Goal: Task Accomplishment & Management: Manage account settings

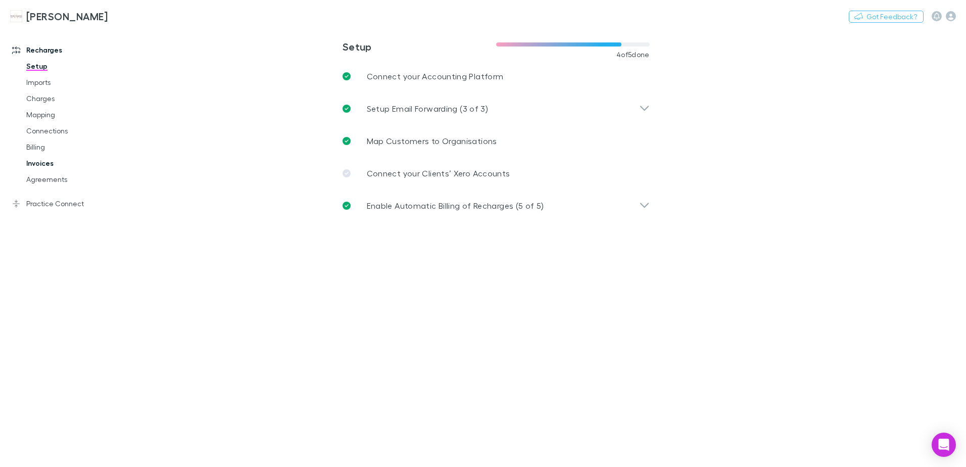
click at [41, 162] on link "Invoices" at bounding box center [76, 163] width 120 height 16
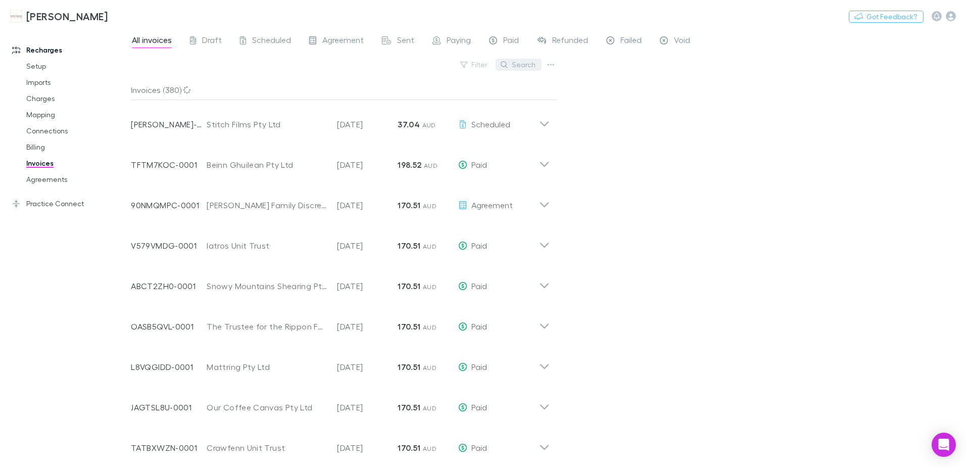
click at [519, 64] on button "Search" at bounding box center [518, 65] width 46 height 12
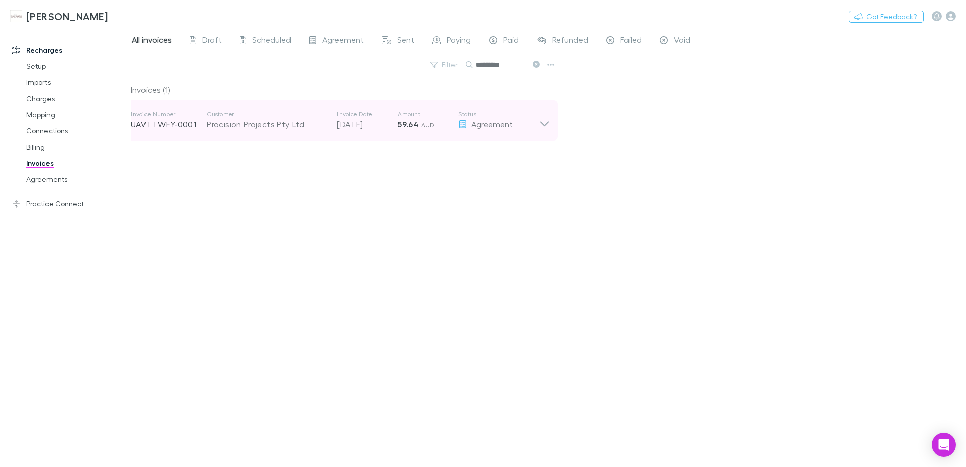
click at [541, 128] on icon at bounding box center [544, 120] width 11 height 20
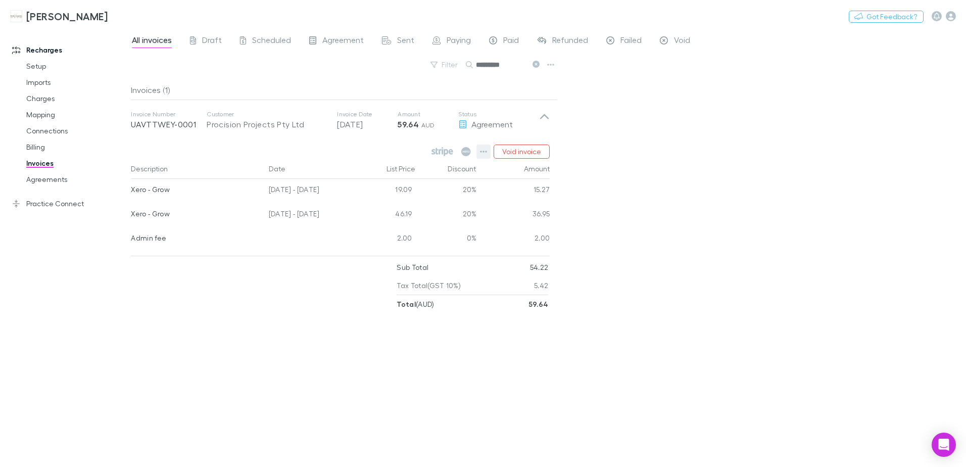
click at [483, 147] on button "button" at bounding box center [483, 151] width 14 height 14
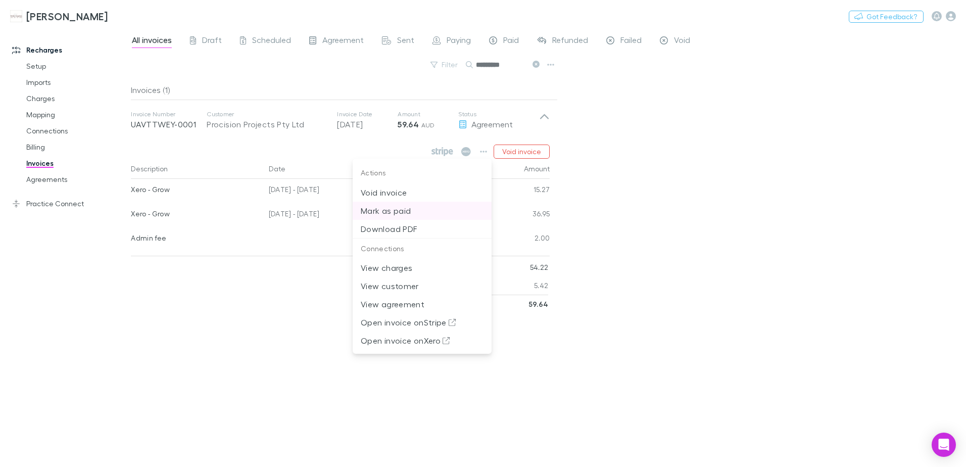
click at [397, 208] on p "Mark as paid" at bounding box center [422, 211] width 123 height 12
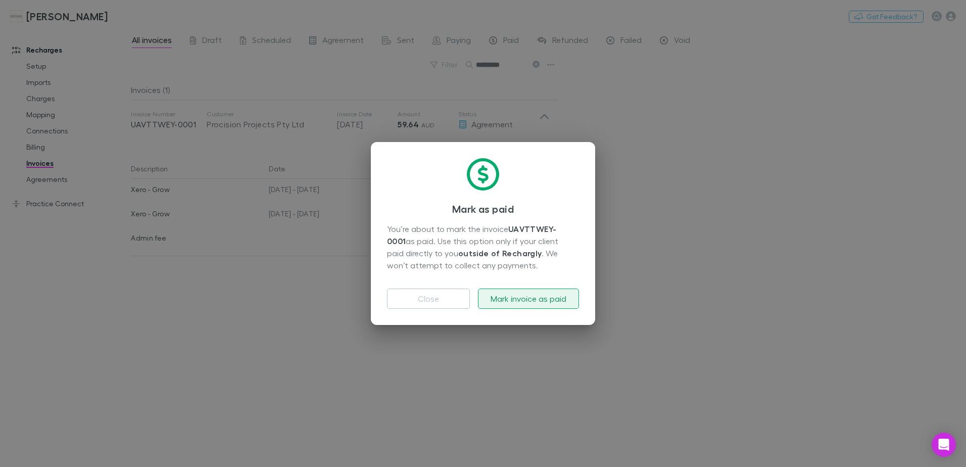
click at [513, 298] on button "Mark invoice as paid" at bounding box center [528, 298] width 101 height 20
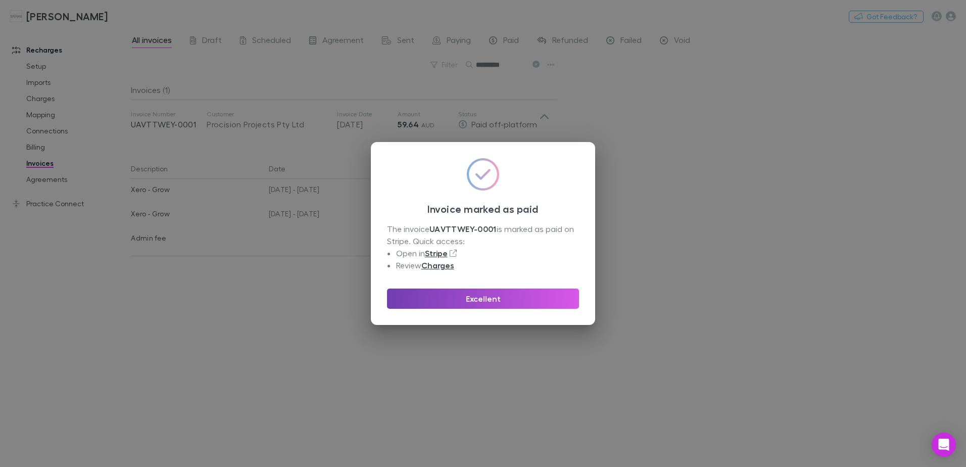
click at [511, 297] on button "Excellent" at bounding box center [483, 298] width 192 height 20
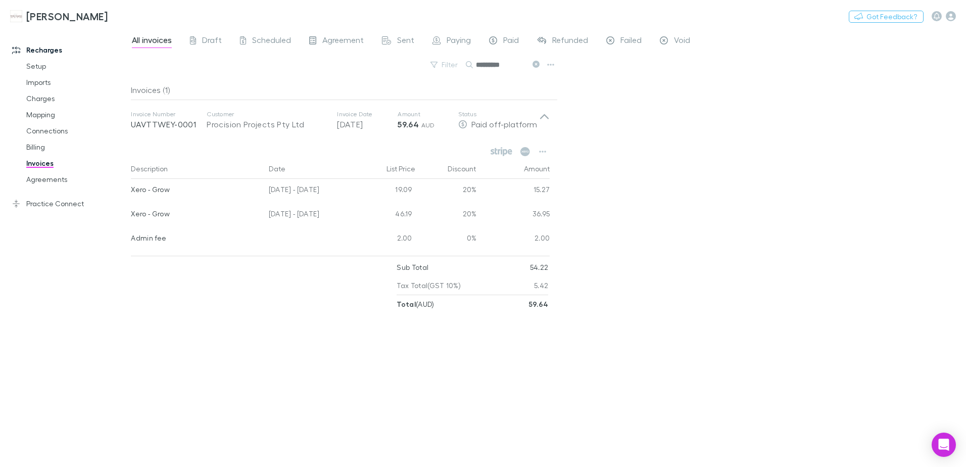
drag, startPoint x: 535, startPoint y: 63, endPoint x: 503, endPoint y: 68, distance: 32.7
click at [535, 63] on icon at bounding box center [535, 64] width 7 height 7
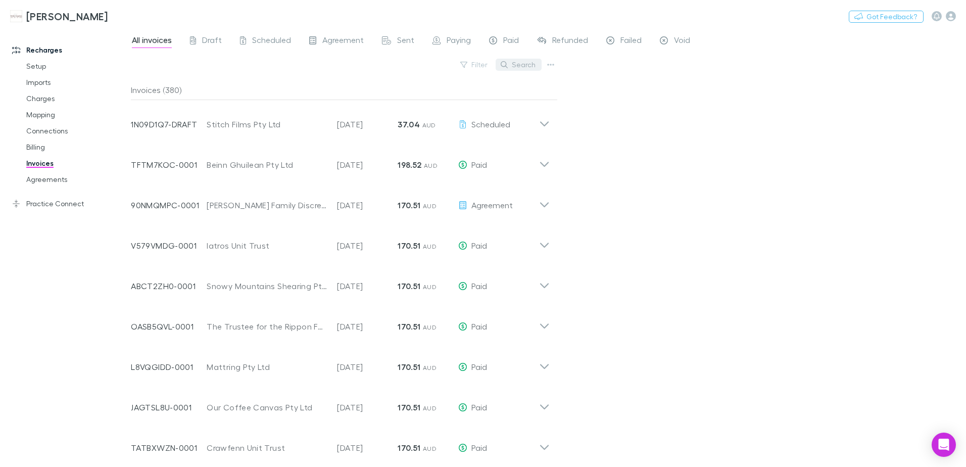
click at [511, 61] on button "Search" at bounding box center [518, 65] width 46 height 12
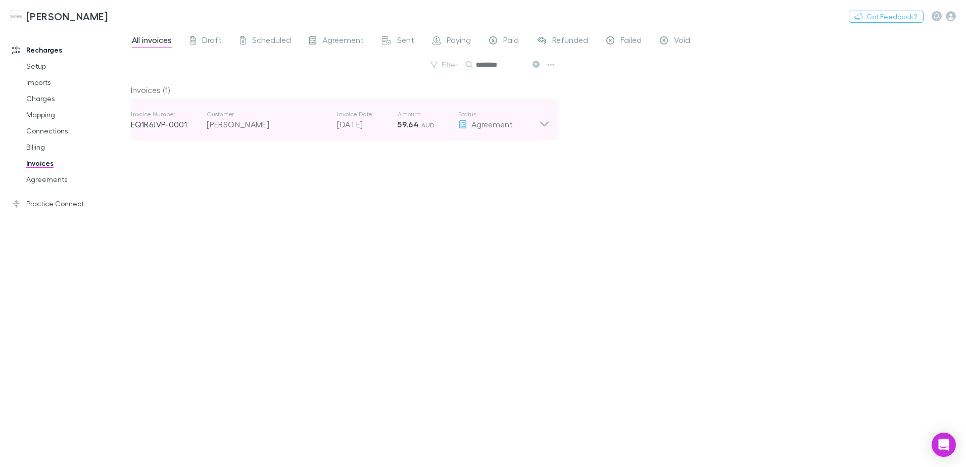
type input "********"
click at [549, 122] on icon at bounding box center [544, 120] width 11 height 20
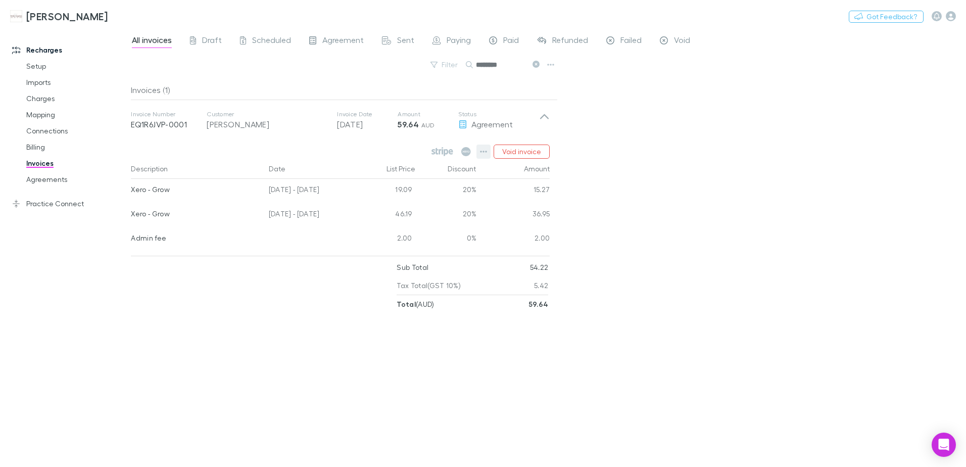
click at [484, 149] on icon "button" at bounding box center [483, 151] width 7 height 8
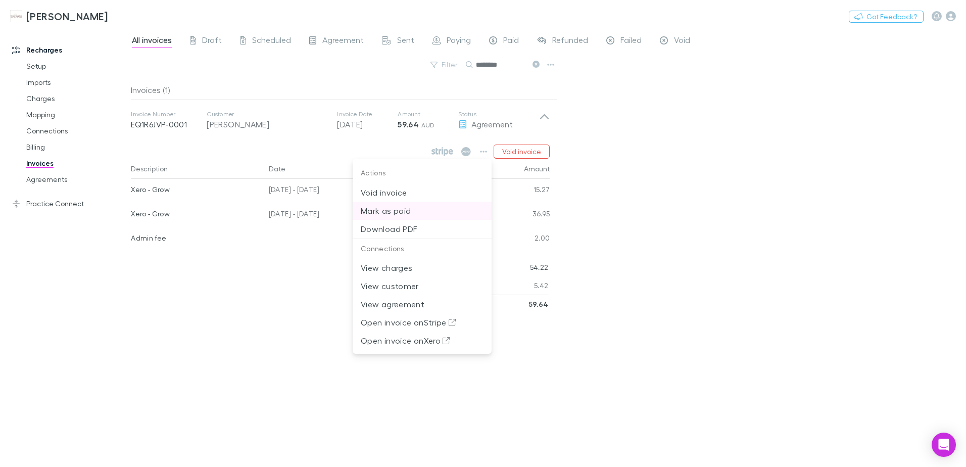
click at [398, 212] on p "Mark as paid" at bounding box center [422, 211] width 123 height 12
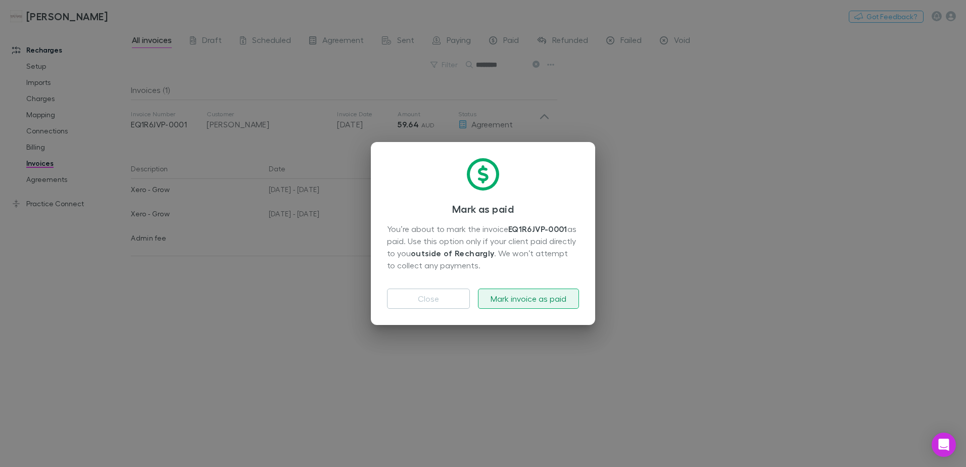
click at [536, 297] on button "Mark invoice as paid" at bounding box center [528, 298] width 101 height 20
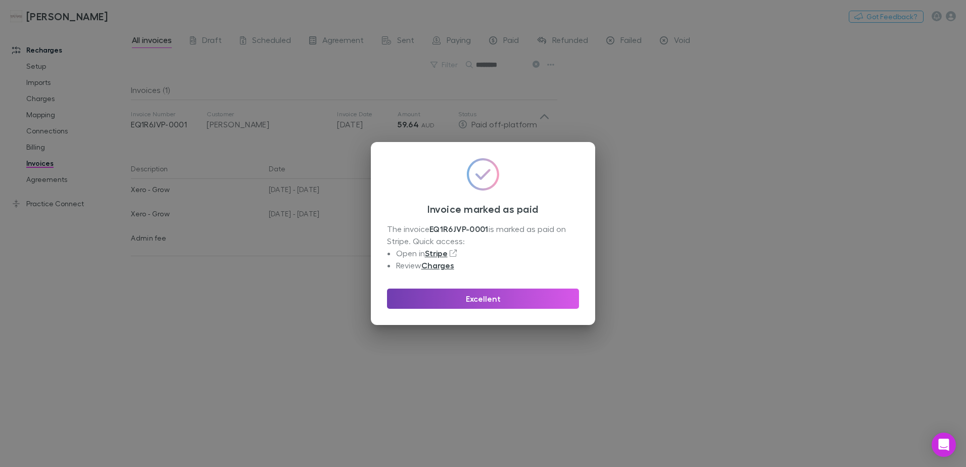
click at [536, 297] on button "Excellent" at bounding box center [483, 298] width 192 height 20
